Goal: Information Seeking & Learning: Learn about a topic

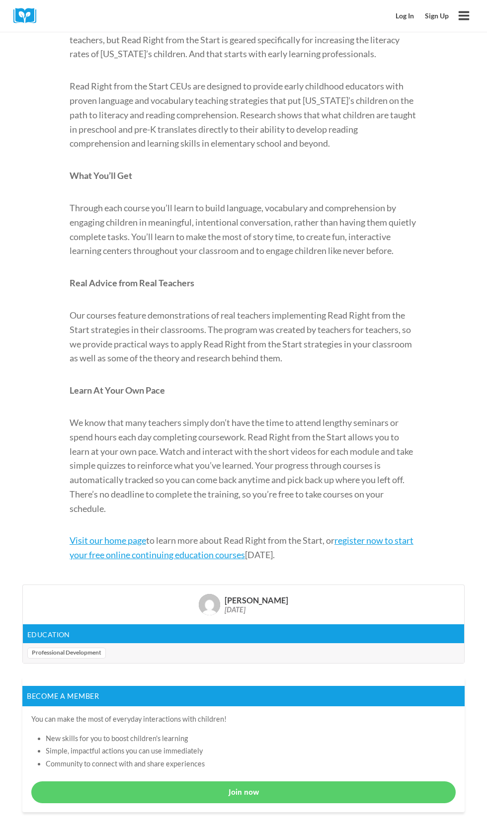
scroll to position [465, 0]
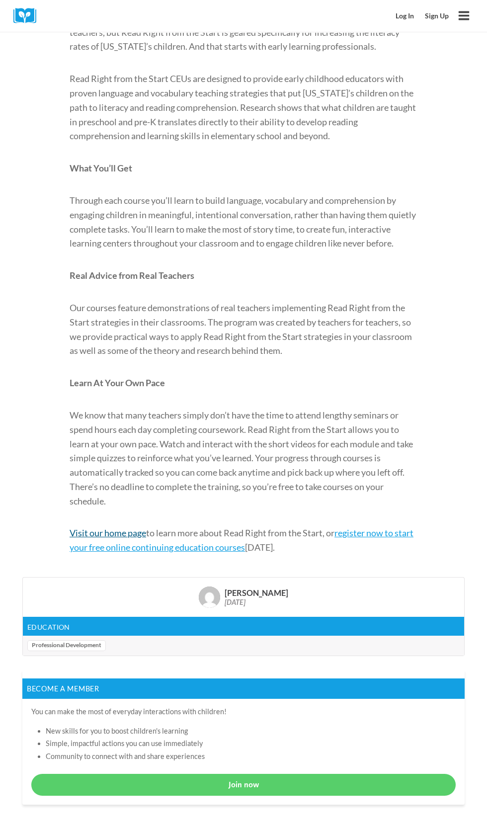
click at [117, 538] on link "Visit our home page" at bounding box center [108, 532] width 77 height 11
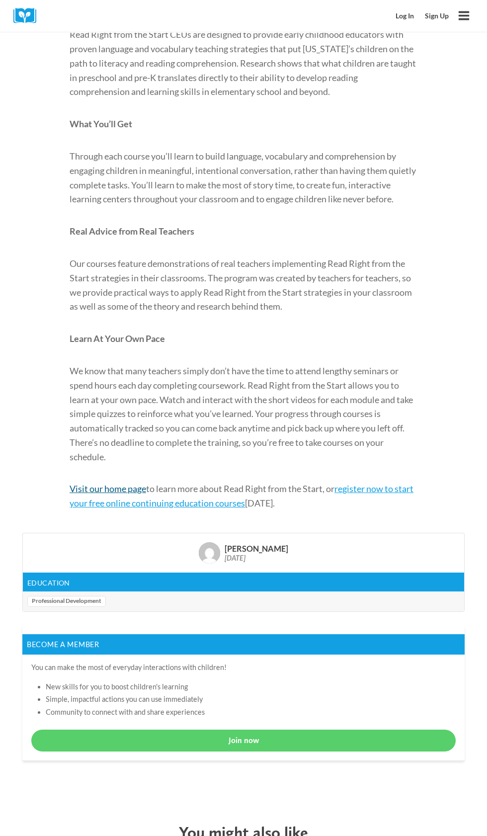
scroll to position [541, 0]
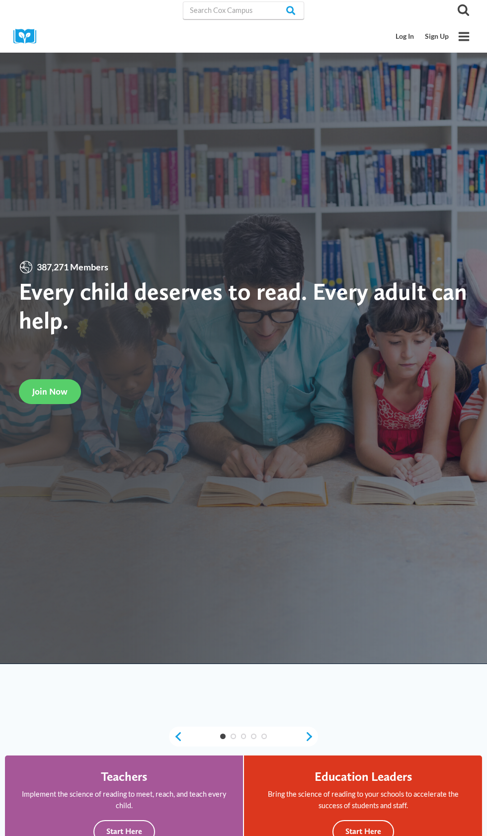
click at [464, 32] on icon "Open menu" at bounding box center [464, 36] width 11 height 9
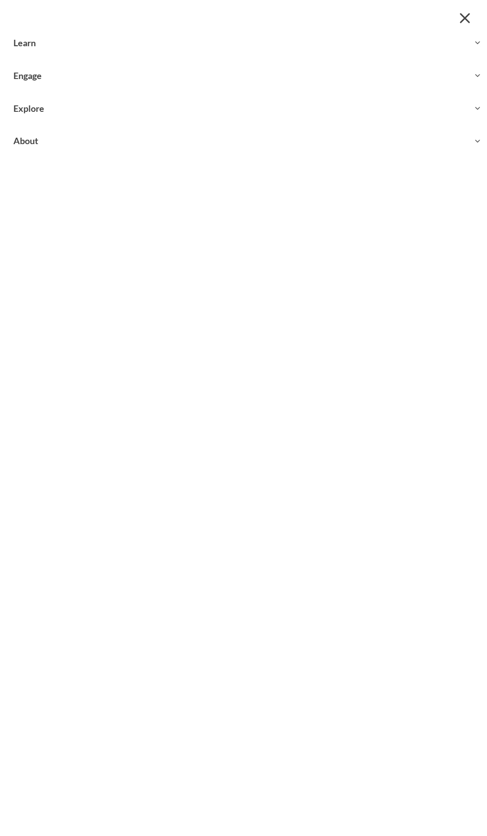
click at [477, 108] on icon "Expand" at bounding box center [478, 108] width 8 height 8
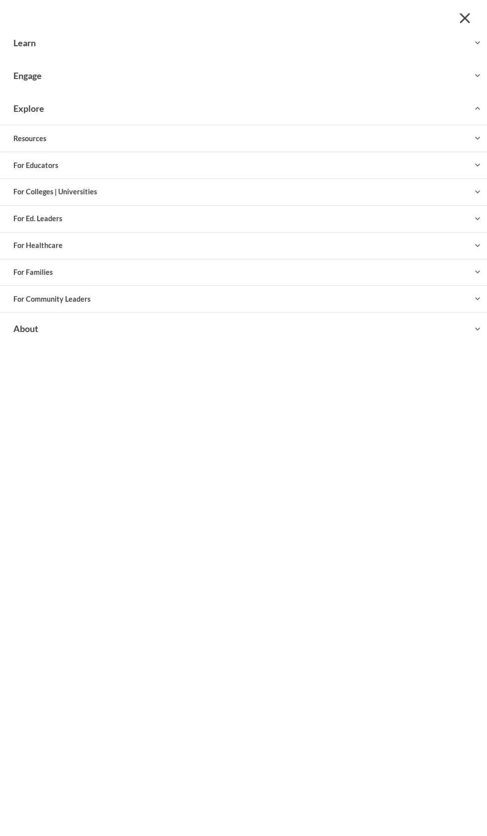
click at [465, 145] on button "Toggle child menu Expand" at bounding box center [243, 138] width 487 height 26
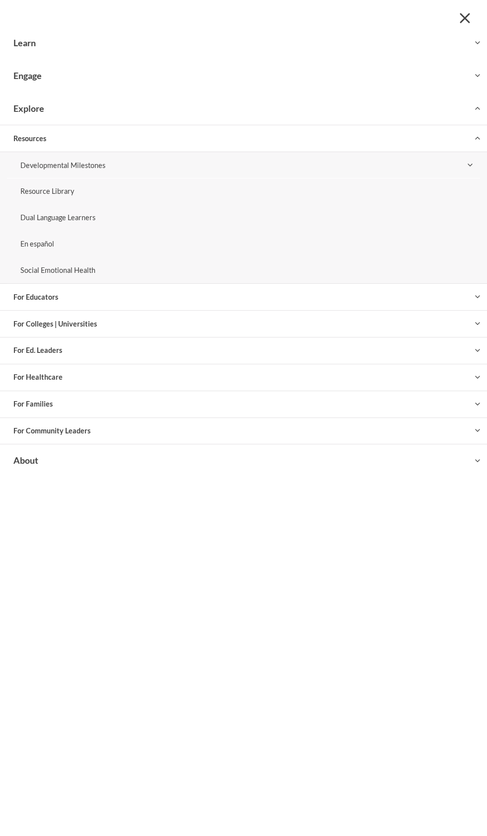
click at [465, 18] on span "Close menu" at bounding box center [464, 17] width 10 height 10
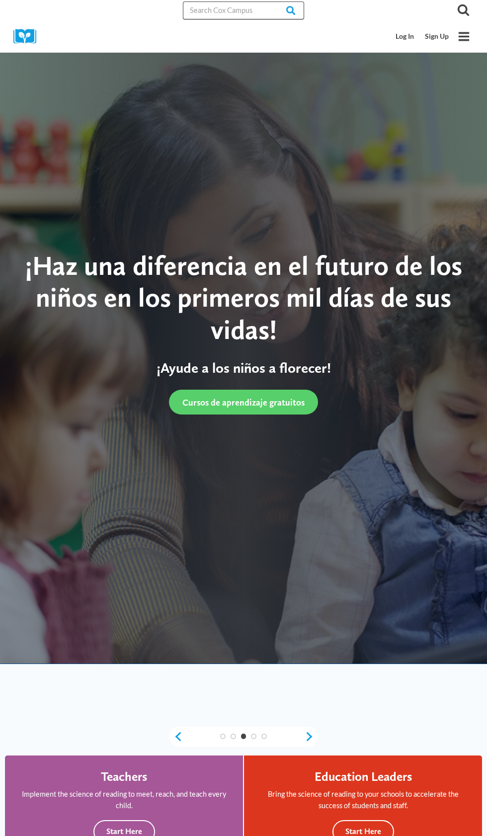
click at [244, 10] on input "Search in [URL][DOMAIN_NAME]" at bounding box center [243, 10] width 121 height 18
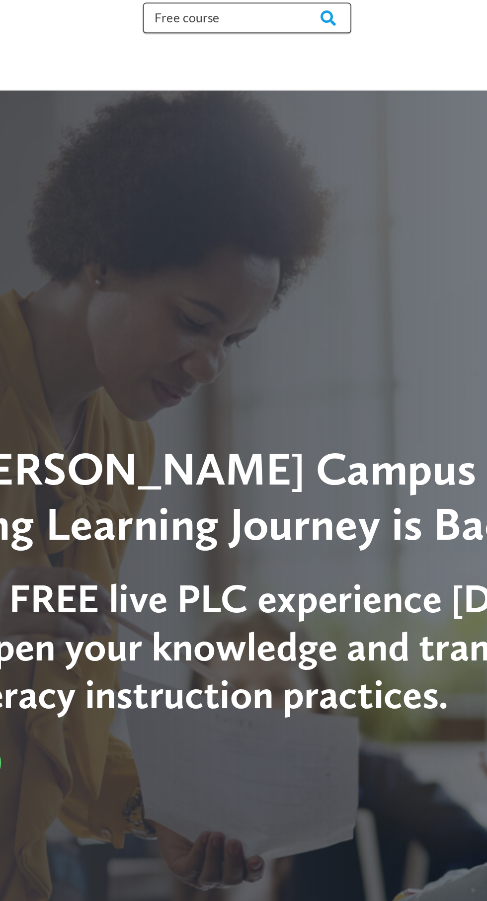
type input "Free course"
click at [284, 10] on input "Search" at bounding box center [284, 10] width 39 height 18
